Goal: Transaction & Acquisition: Purchase product/service

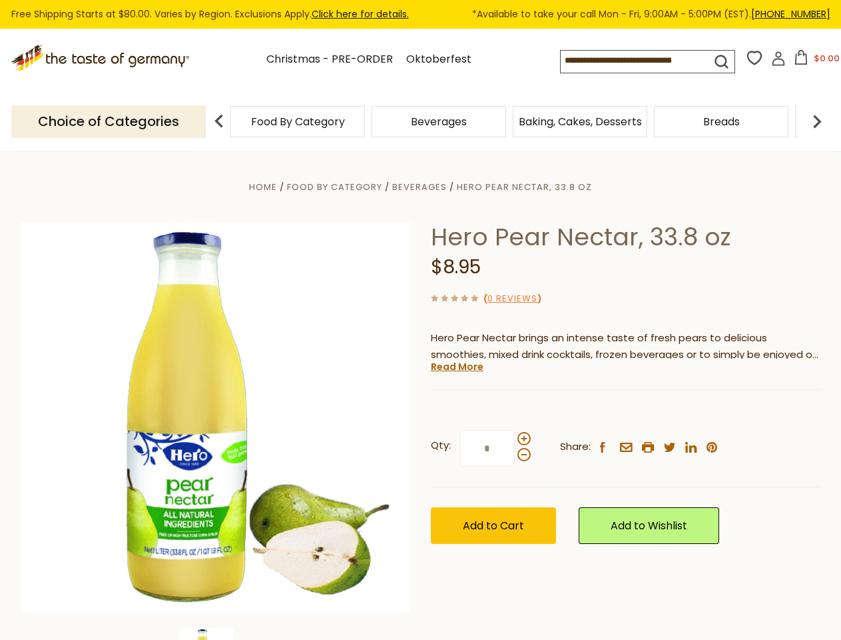
click at [420, 320] on div "Home Food By Category [GEOGRAPHIC_DATA] Hero Pear Nectar, 33.8 oz Hero Pear Nec…" at bounding box center [420, 435] width 819 height 513
click at [638, 61] on input at bounding box center [624, 60] width 127 height 19
click at [815, 61] on button "$0.00" at bounding box center [817, 60] width 57 height 20
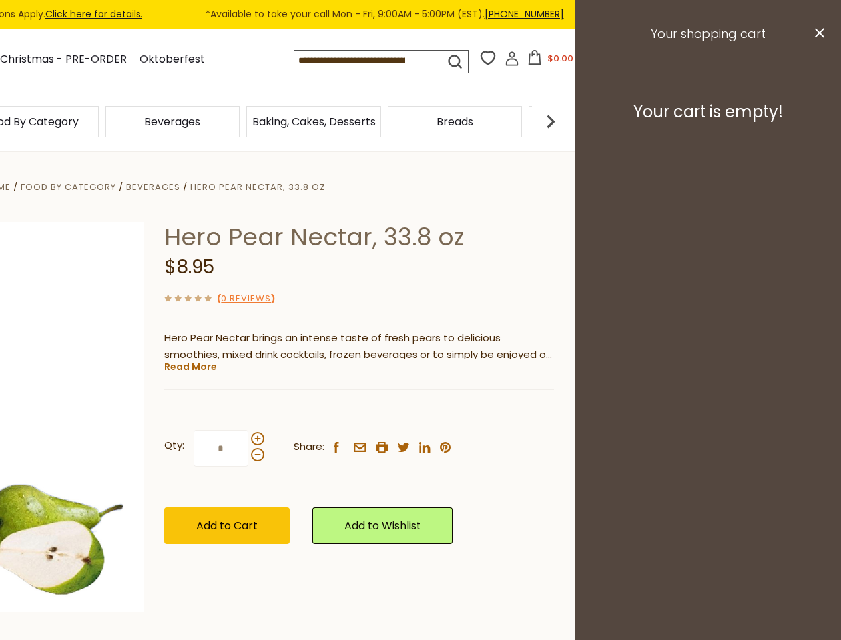
click at [243, 121] on div "Beverages" at bounding box center [172, 121] width 141 height 31
click at [420, 396] on div "Hero Pear Nectar, 33.8 oz $8.95 ( 0 Reviews ) Hero Pear Nectar brings an intens…" at bounding box center [360, 398] width 390 height 352
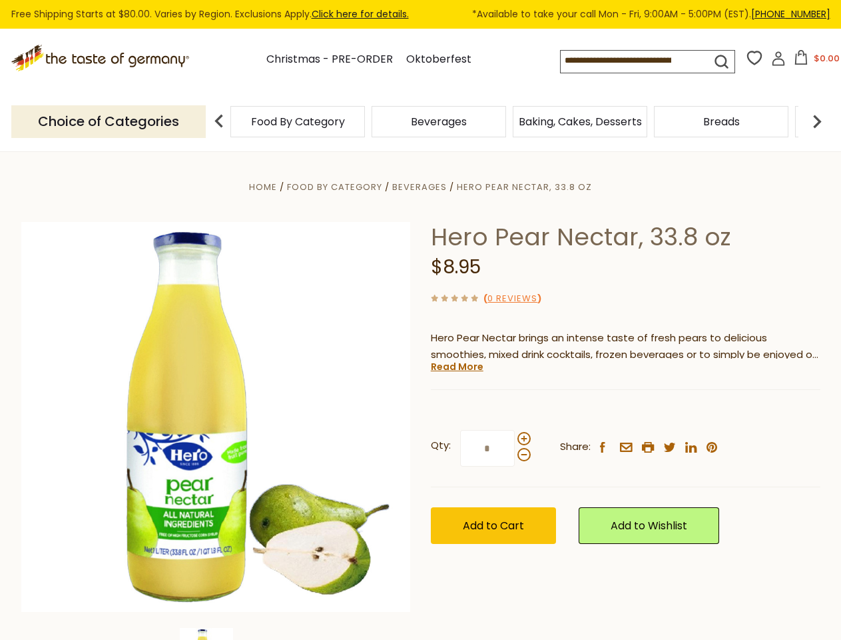
click at [216, 634] on div "Home Food By Category [GEOGRAPHIC_DATA] Hero Pear Nectar, 33.8 oz Hero Pear Nec…" at bounding box center [420, 435] width 819 height 513
click at [456, 366] on link "Read More" at bounding box center [457, 366] width 53 height 13
